Goal: Find specific page/section: Find specific page/section

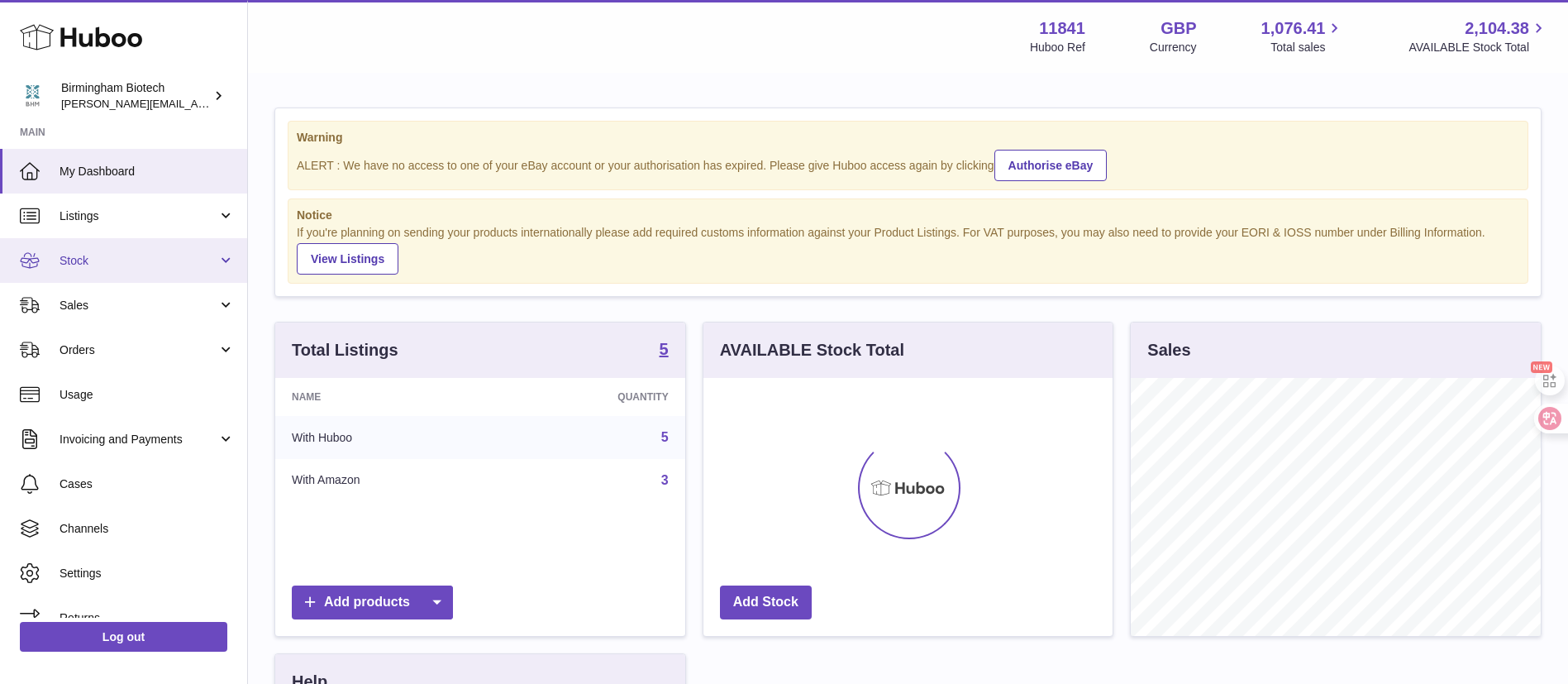
scroll to position [258, 409]
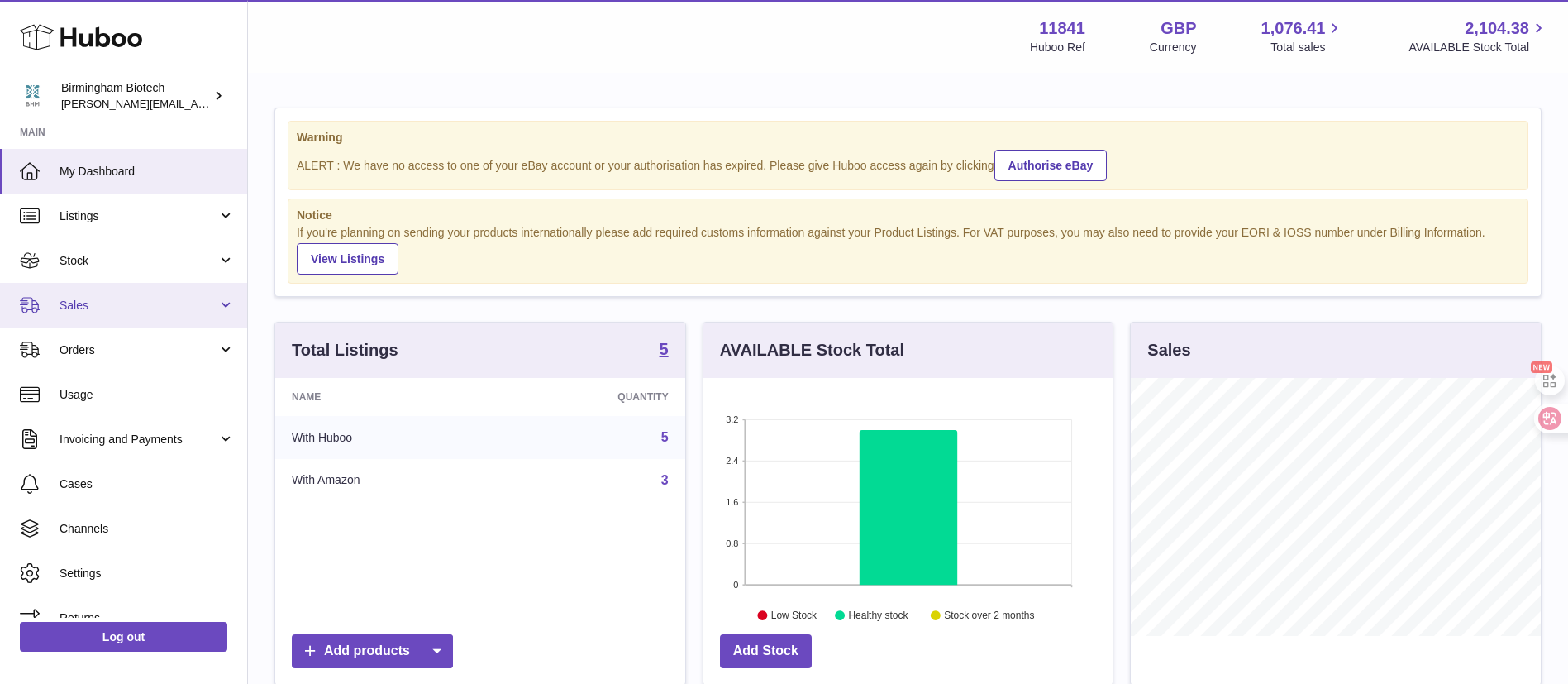
click at [100, 308] on span "Sales" at bounding box center [138, 306] width 158 height 16
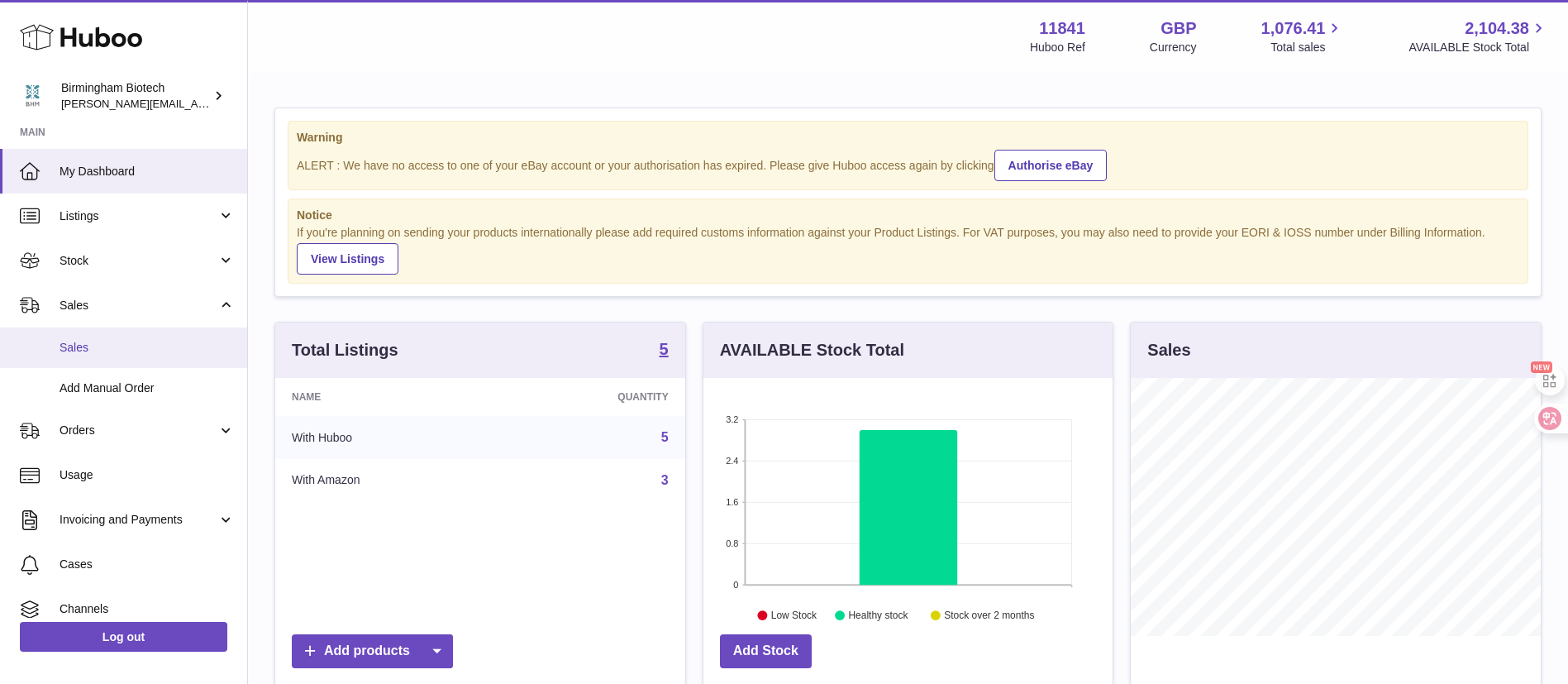
click at [100, 349] on span "Sales" at bounding box center [147, 348] width 175 height 16
